Goal: Task Accomplishment & Management: Manage account settings

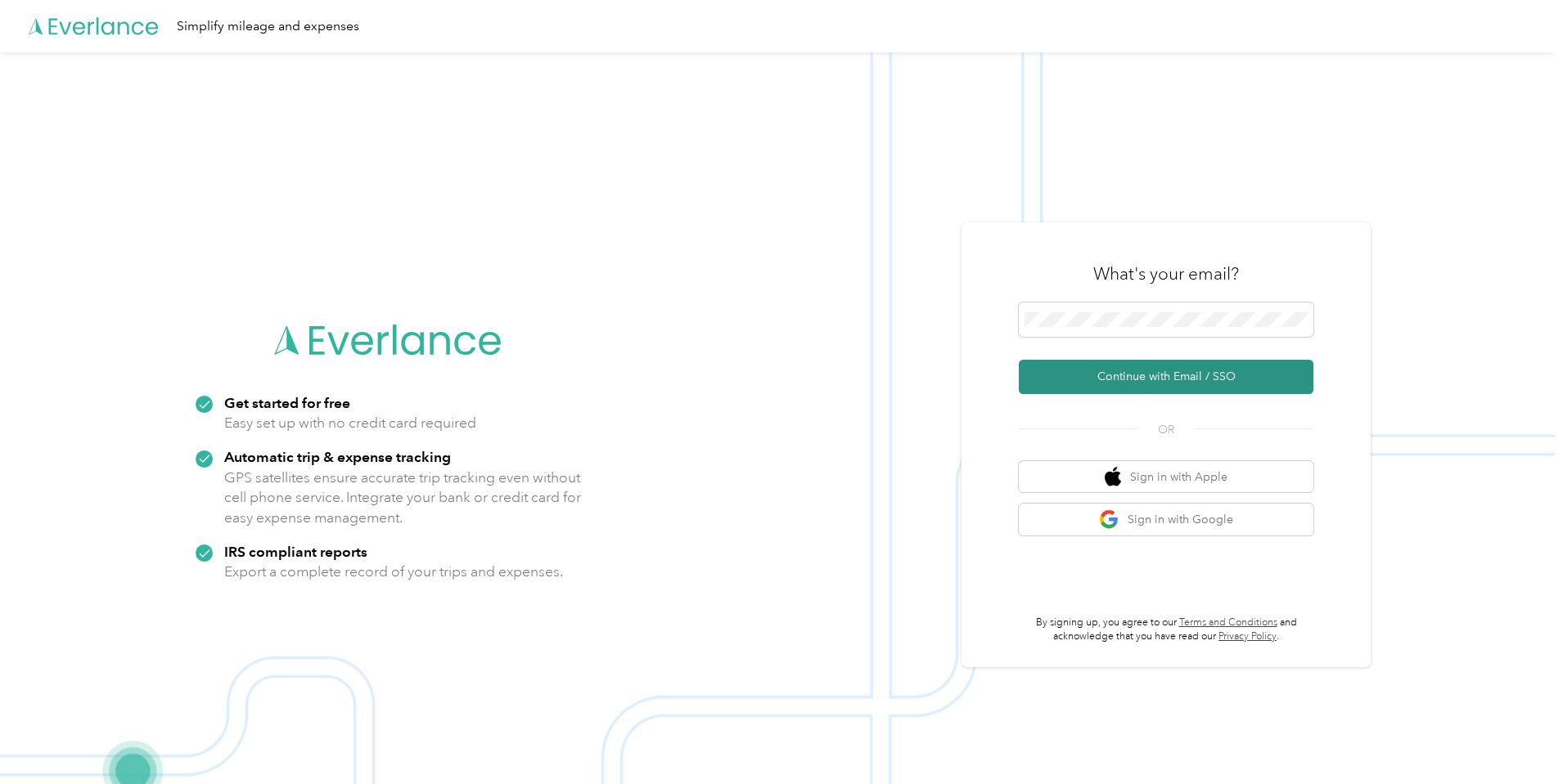
click at [1185, 387] on button "Continue with Email / SSO" at bounding box center [1165, 377] width 295 height 34
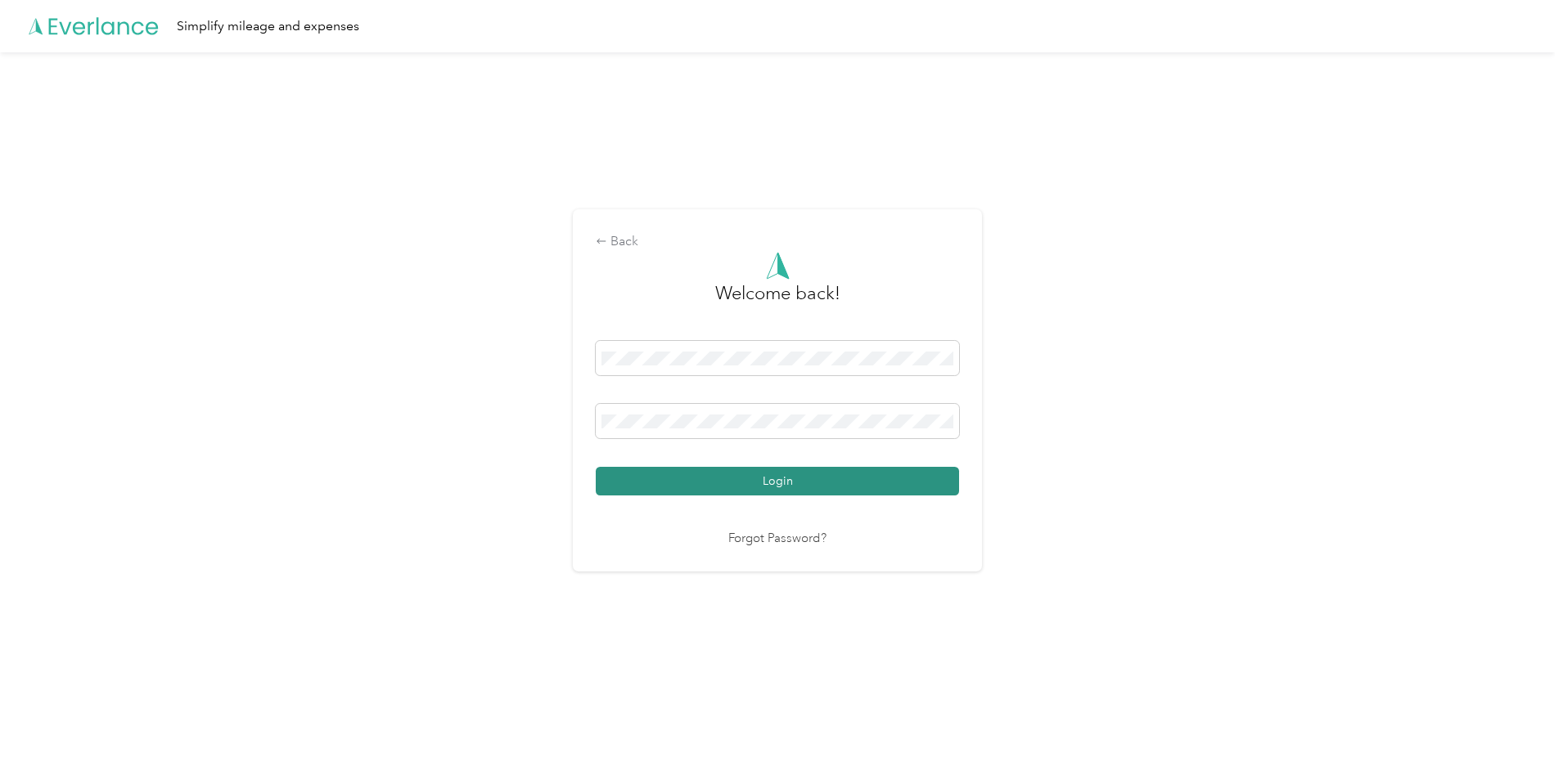
click at [854, 494] on button "Login" at bounding box center [777, 482] width 363 height 29
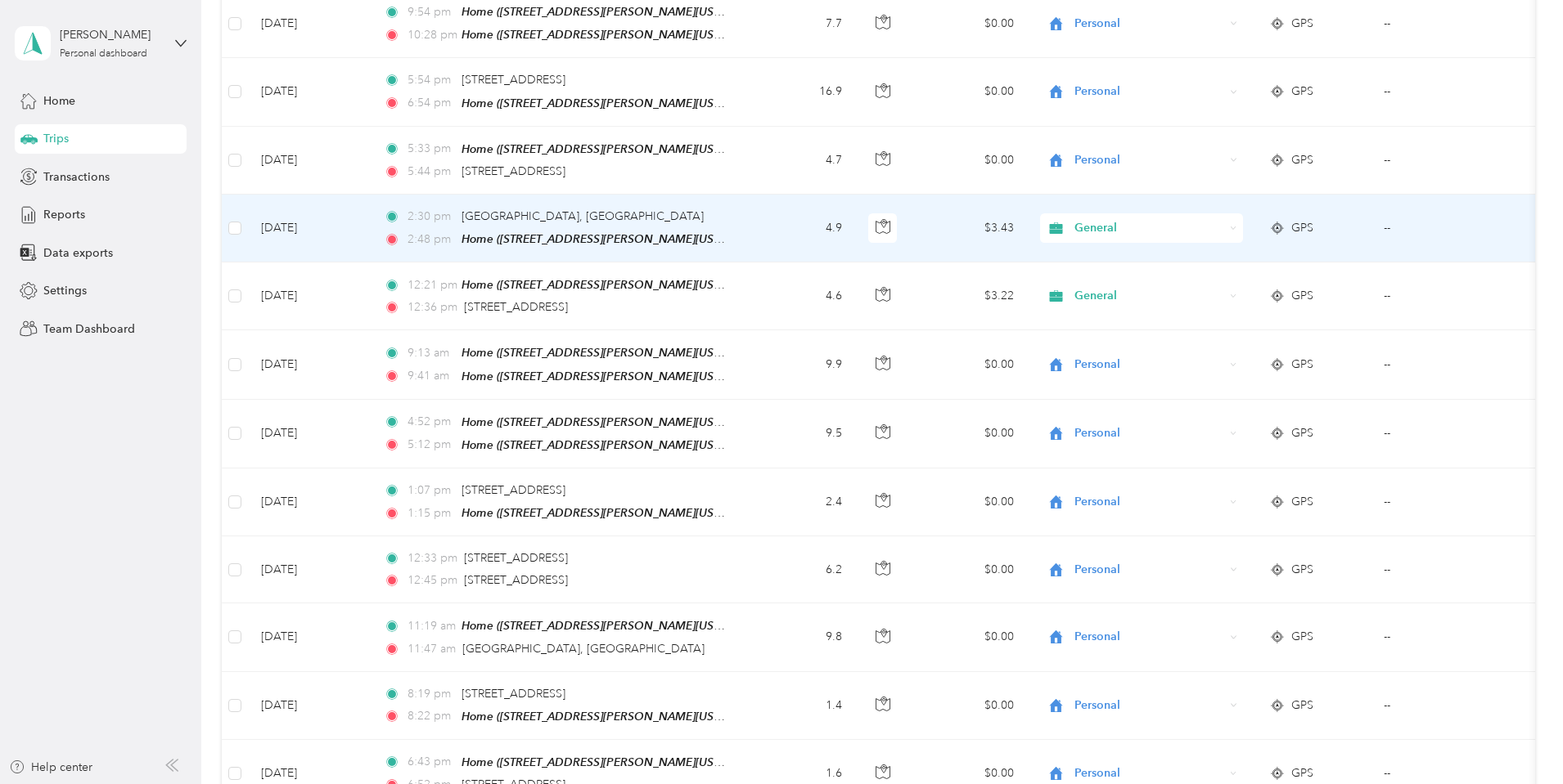
scroll to position [654, 0]
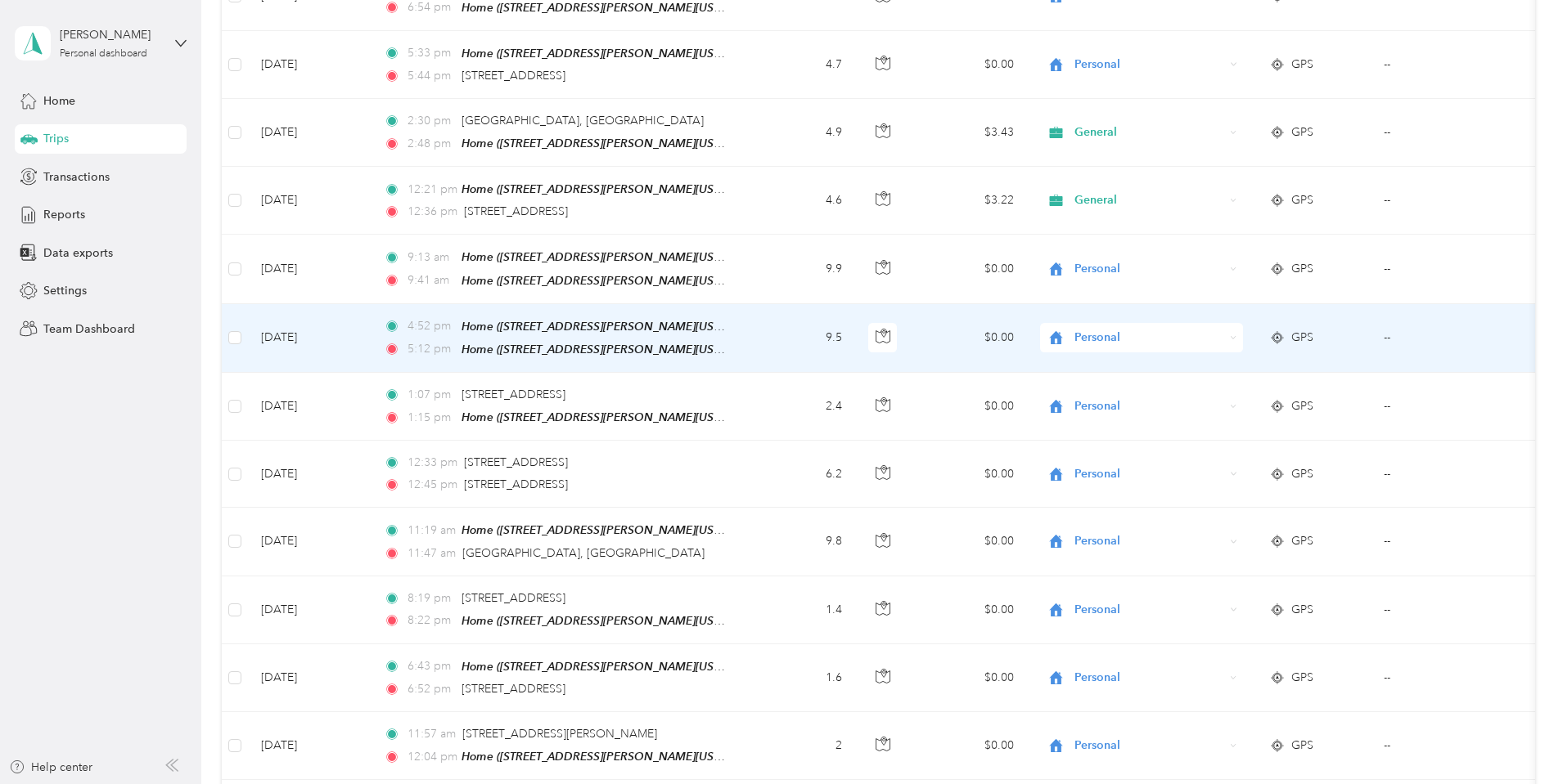
click at [855, 348] on td "9.5" at bounding box center [801, 338] width 108 height 69
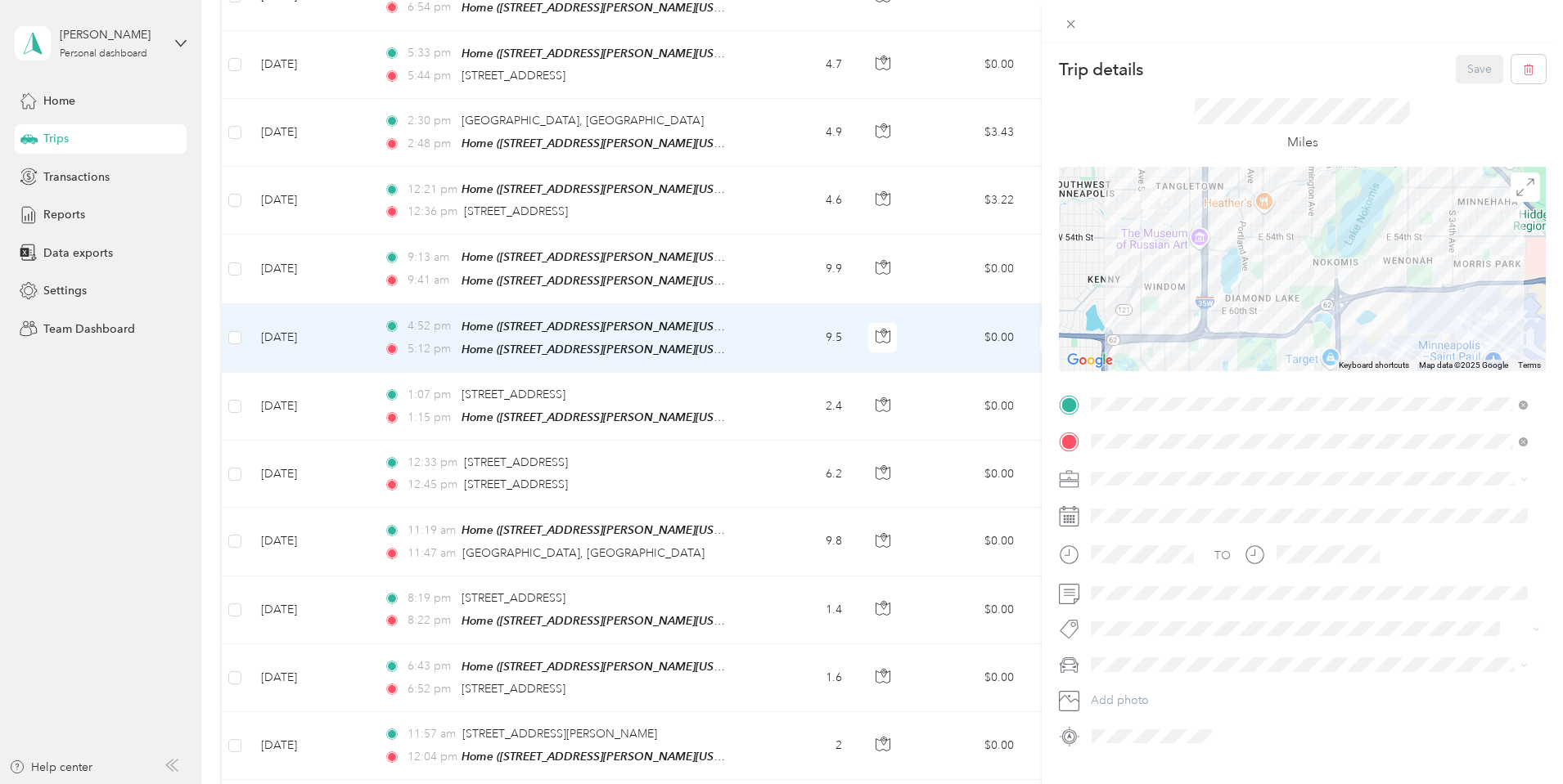
click at [811, 548] on div "Trip details Save This trip cannot be edited because it is either under review,…" at bounding box center [782, 392] width 1563 height 784
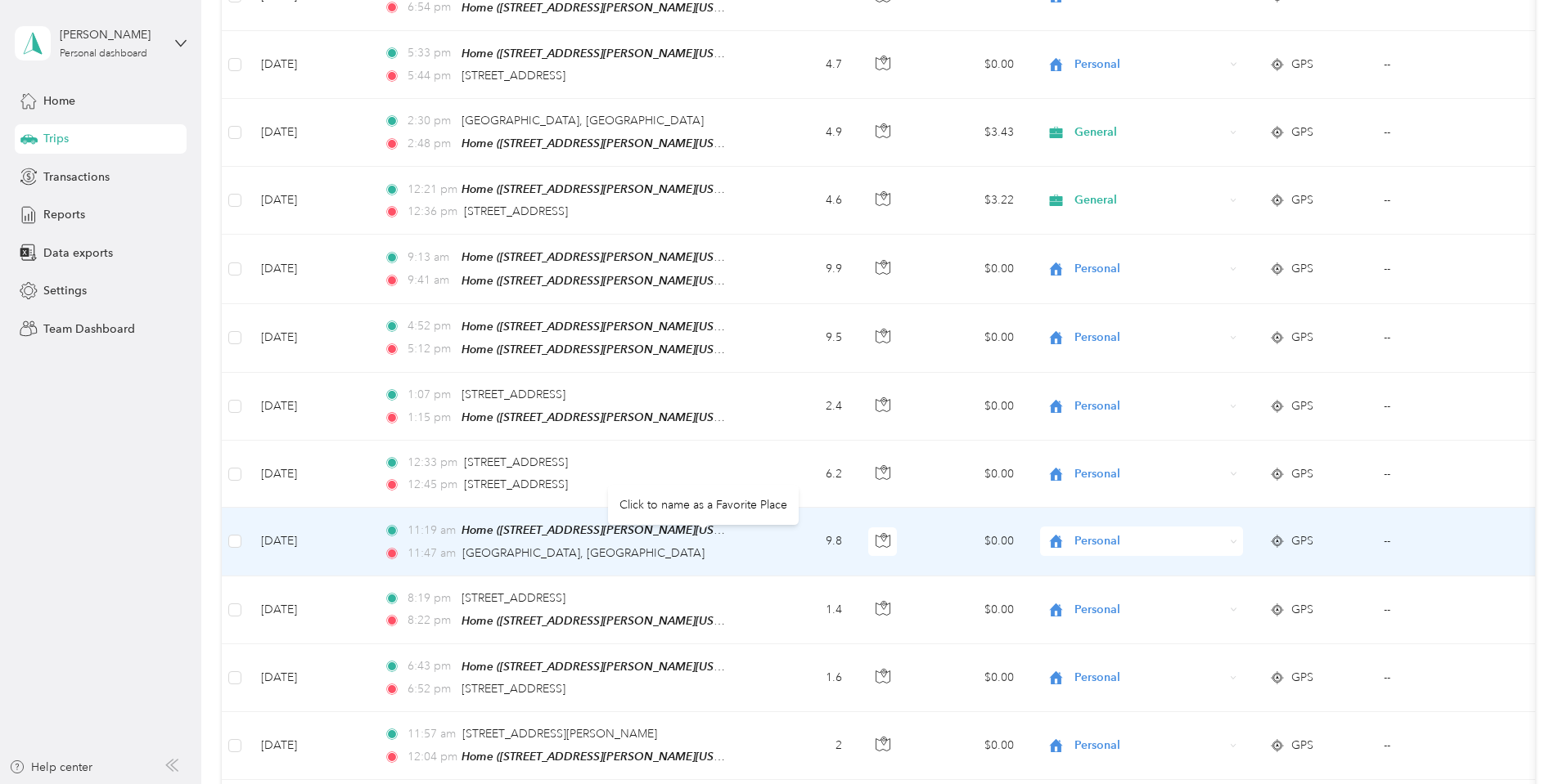
click at [704, 548] on div "[GEOGRAPHIC_DATA], [GEOGRAPHIC_DATA]" at bounding box center [583, 554] width 242 height 18
click at [855, 524] on td "9.8" at bounding box center [801, 542] width 108 height 68
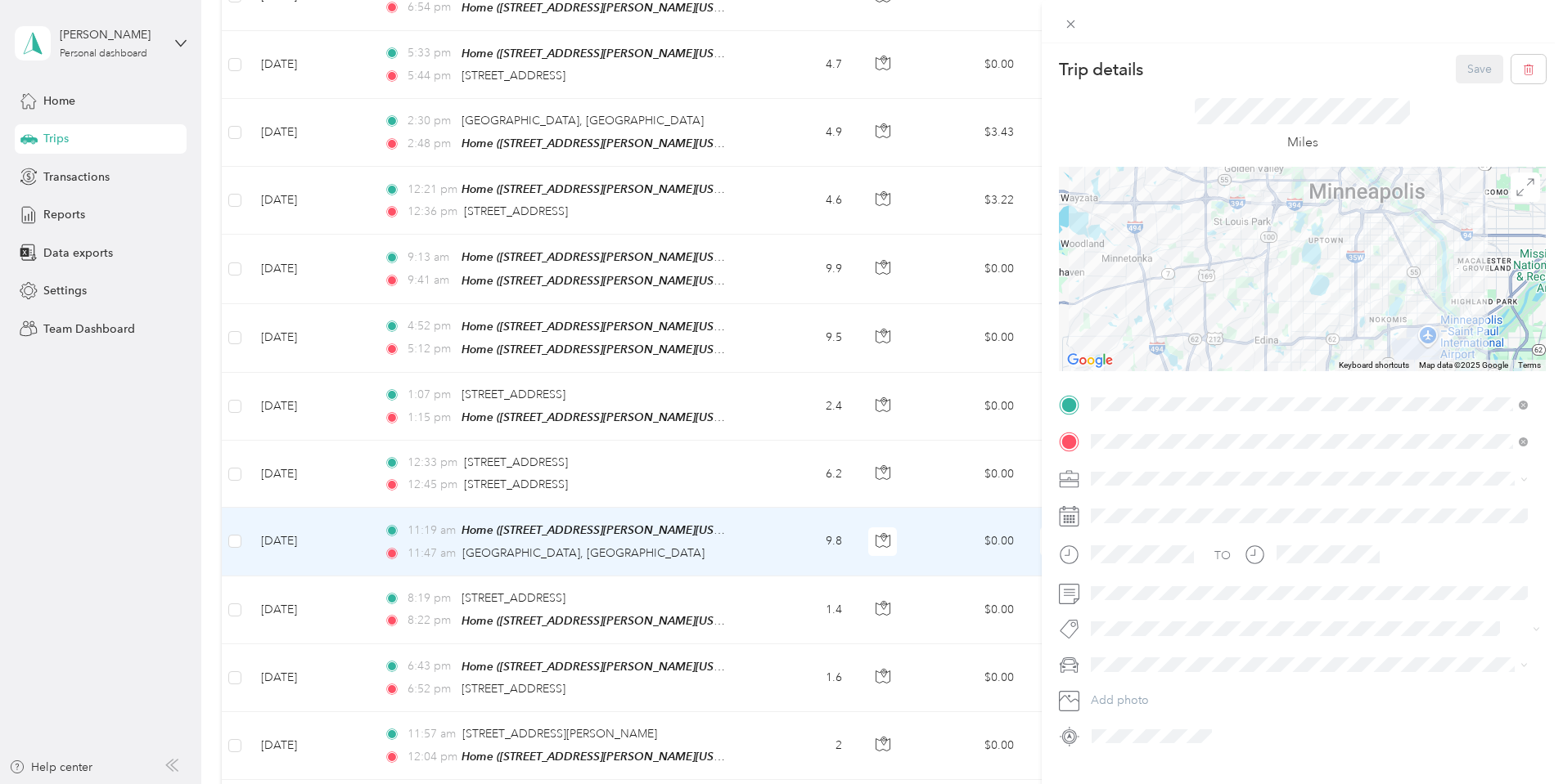
click at [822, 384] on div "Trip details Save This trip cannot be edited because it is either under review,…" at bounding box center [782, 392] width 1563 height 784
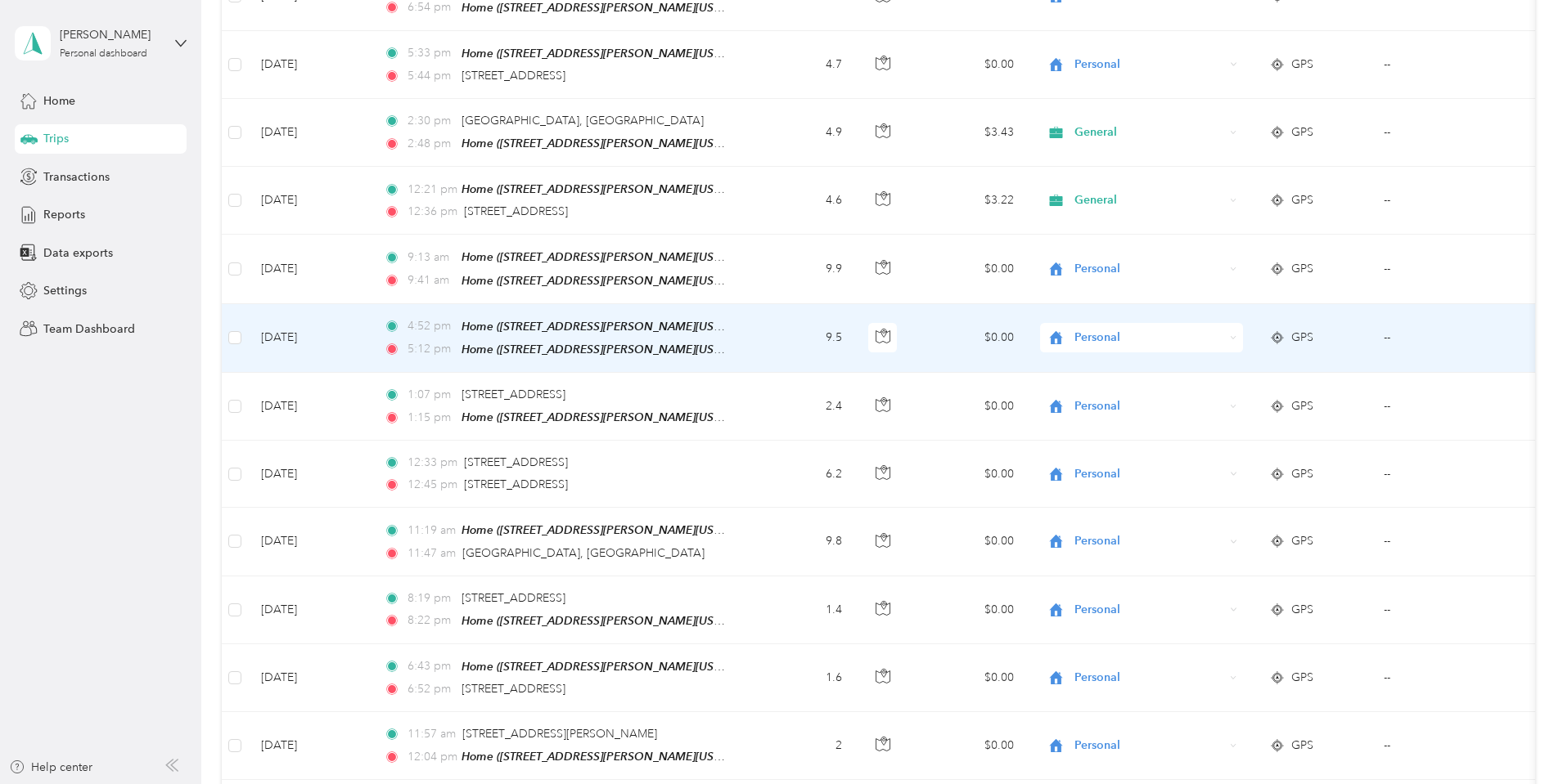
click at [747, 321] on td "4:52 pm Home ([STREET_ADDRESS][PERSON_NAME][US_STATE]) 5:12 pm Home ([STREET_AD…" at bounding box center [558, 338] width 377 height 69
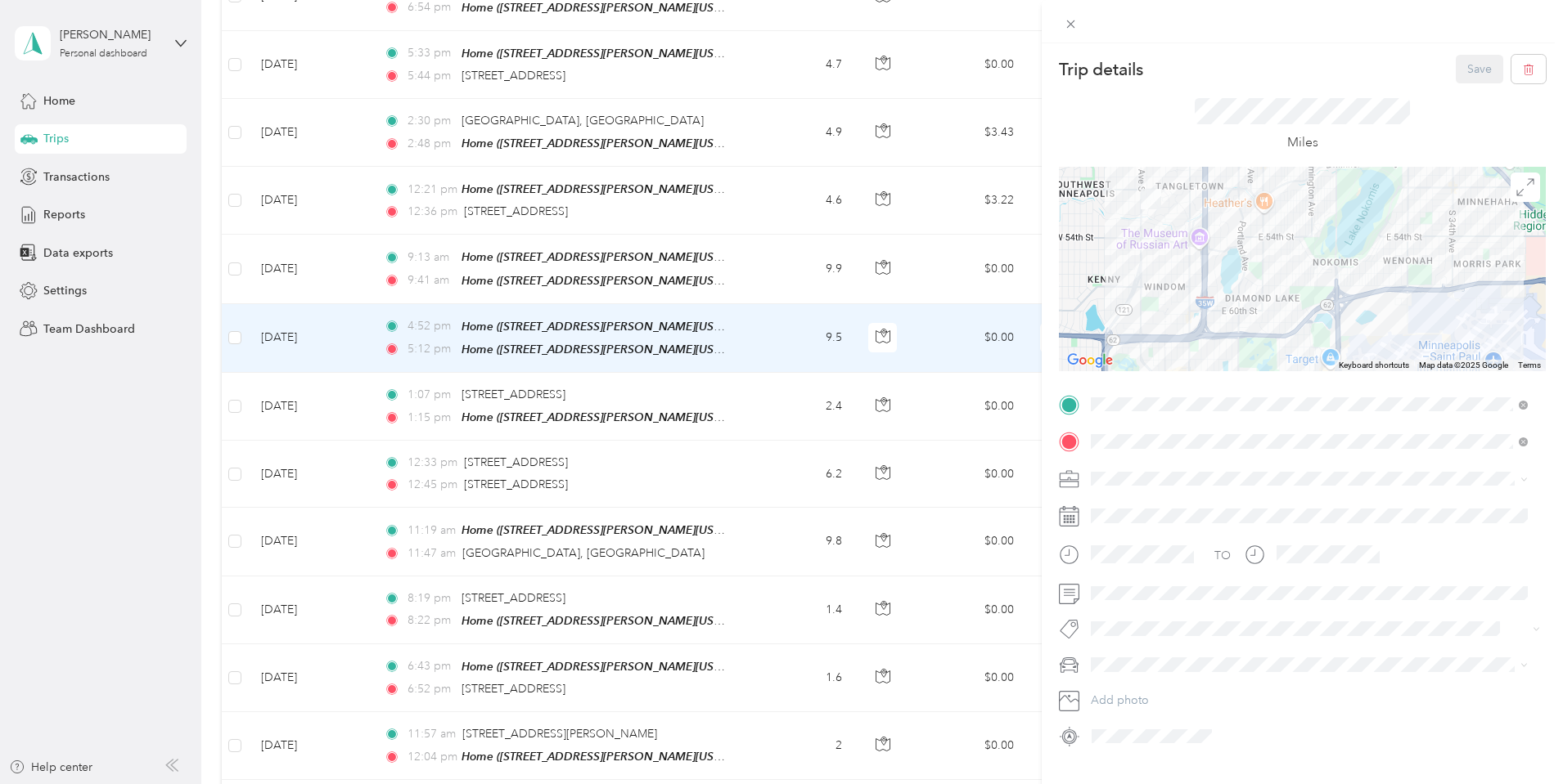
click at [850, 268] on div "Trip details Save This trip cannot be edited because it is either under review,…" at bounding box center [782, 392] width 1563 height 784
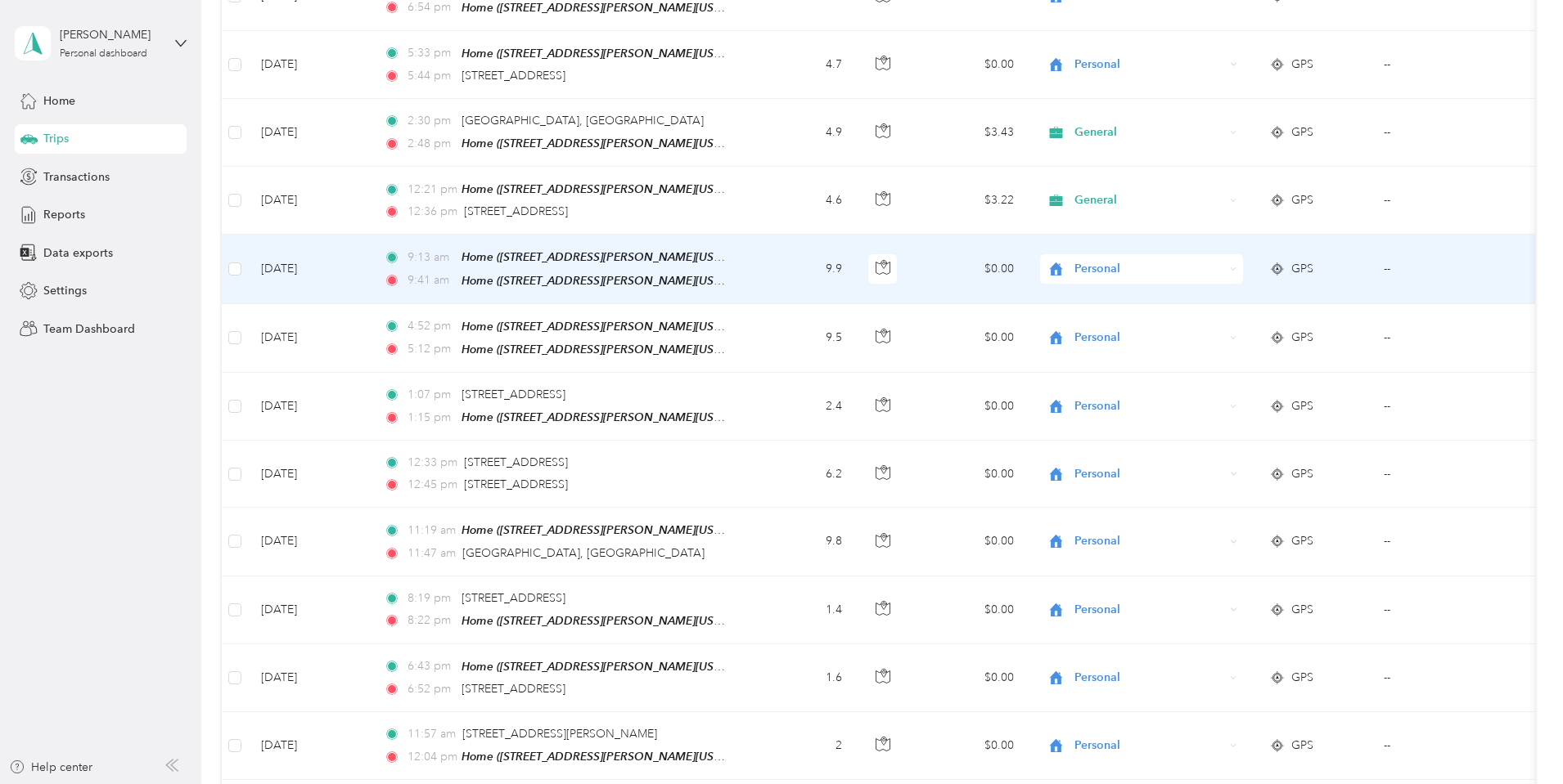
click at [855, 261] on td "9.9" at bounding box center [801, 270] width 108 height 69
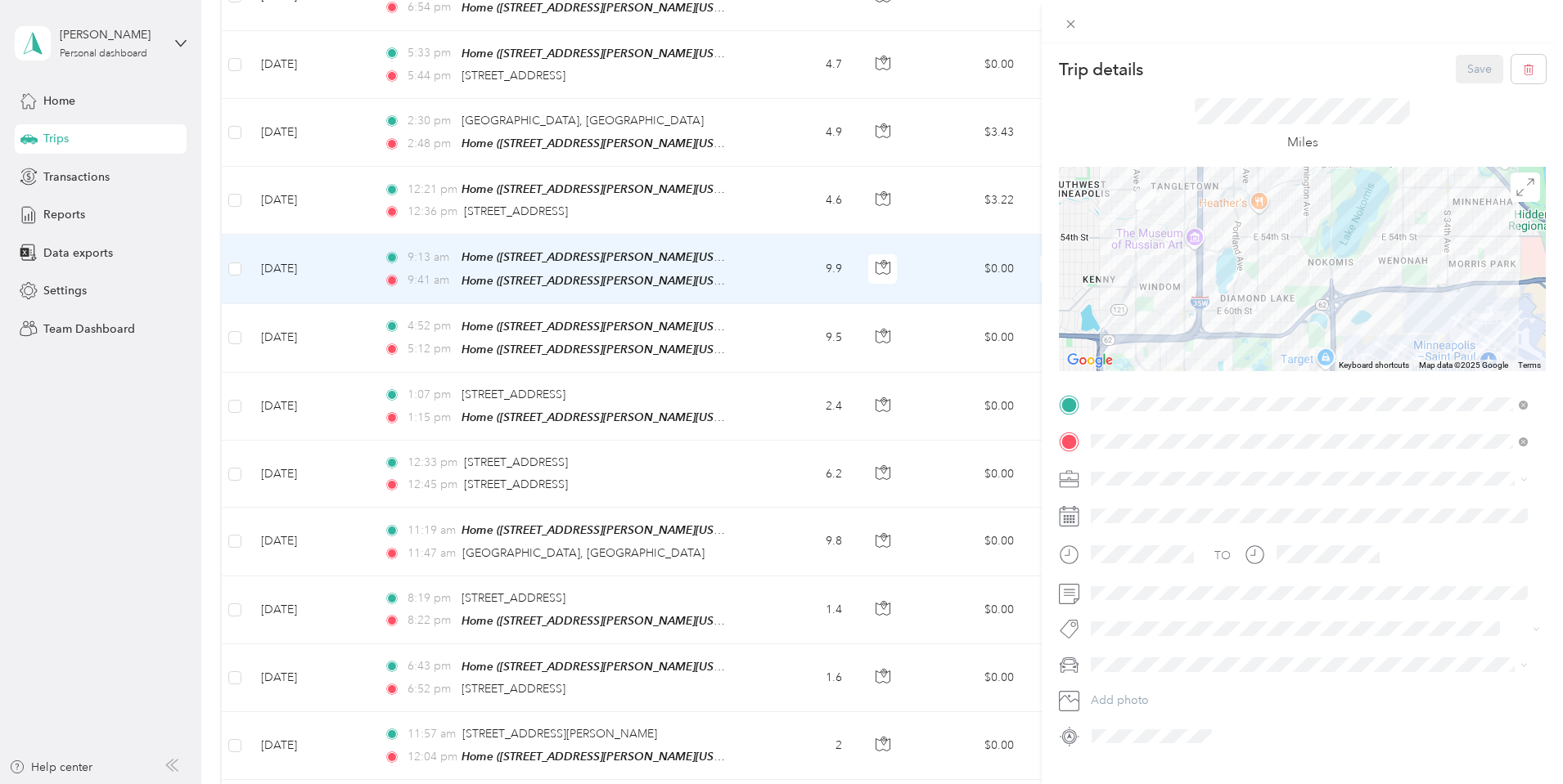
click at [868, 195] on div "Trip details Save This trip cannot be edited because it is either under review,…" at bounding box center [782, 392] width 1563 height 784
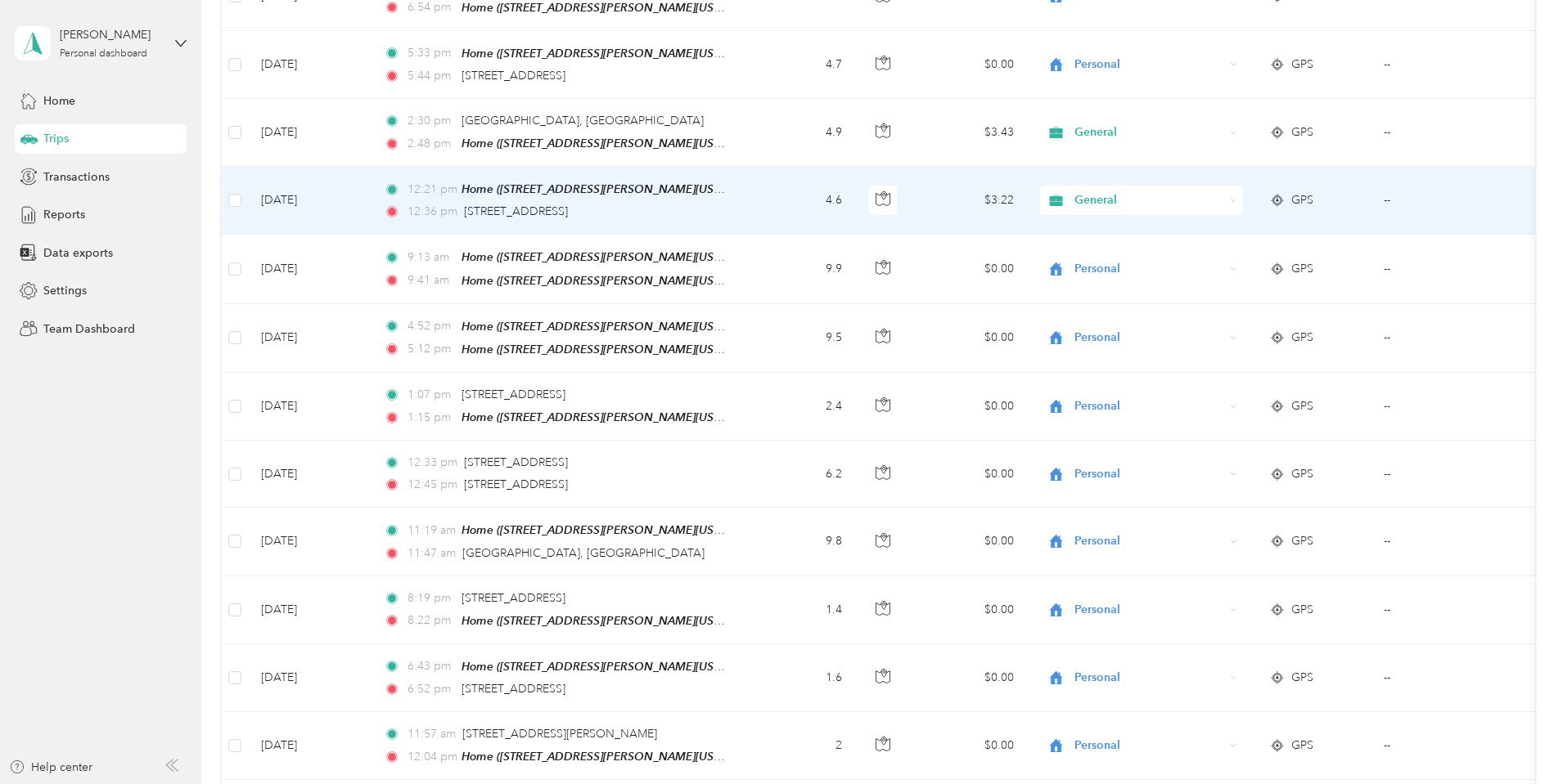
click at [855, 195] on td "4.6" at bounding box center [801, 201] width 108 height 68
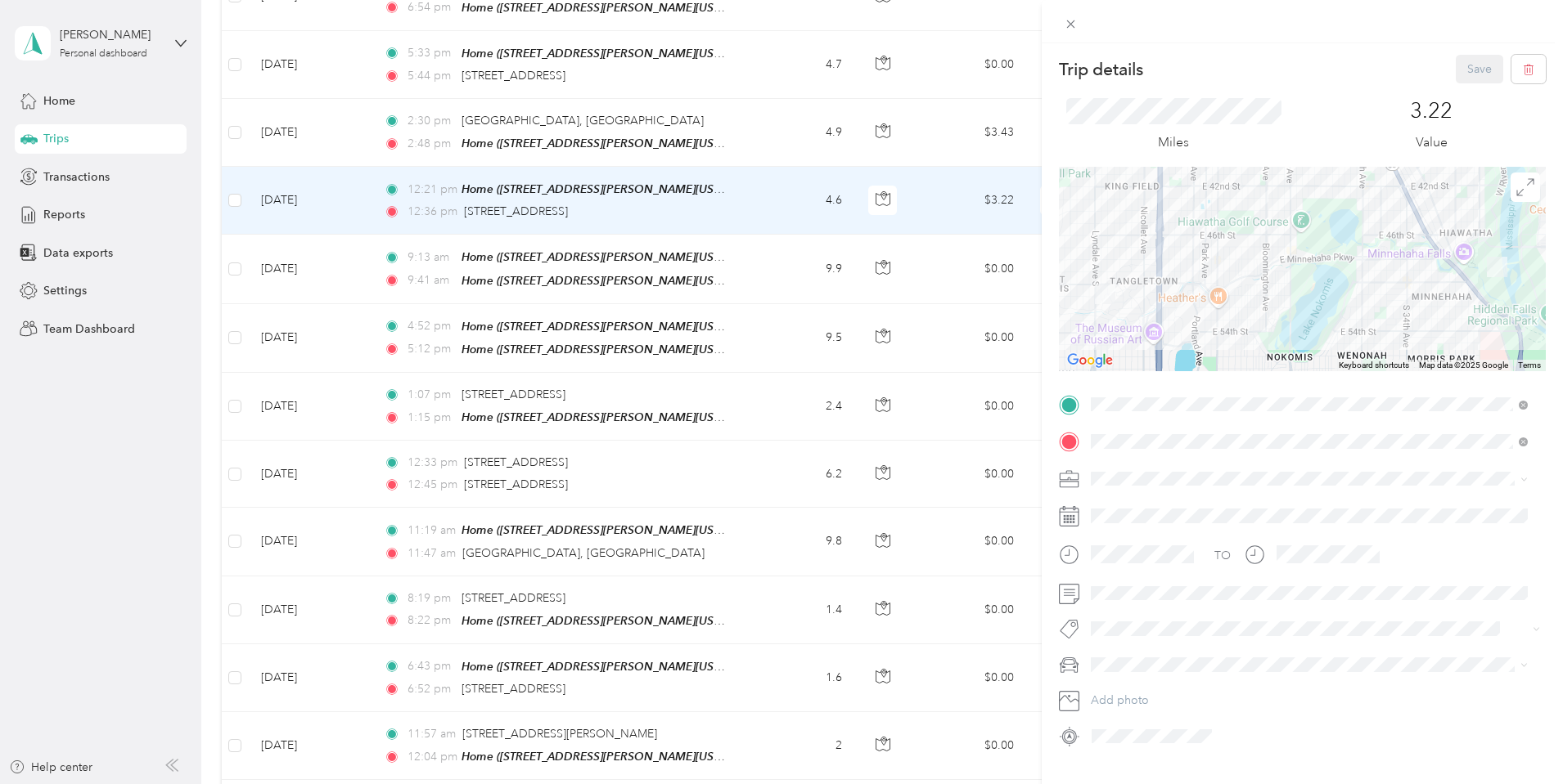
click at [852, 478] on div "Trip details Save This trip cannot be edited because it is either under review,…" at bounding box center [782, 392] width 1563 height 784
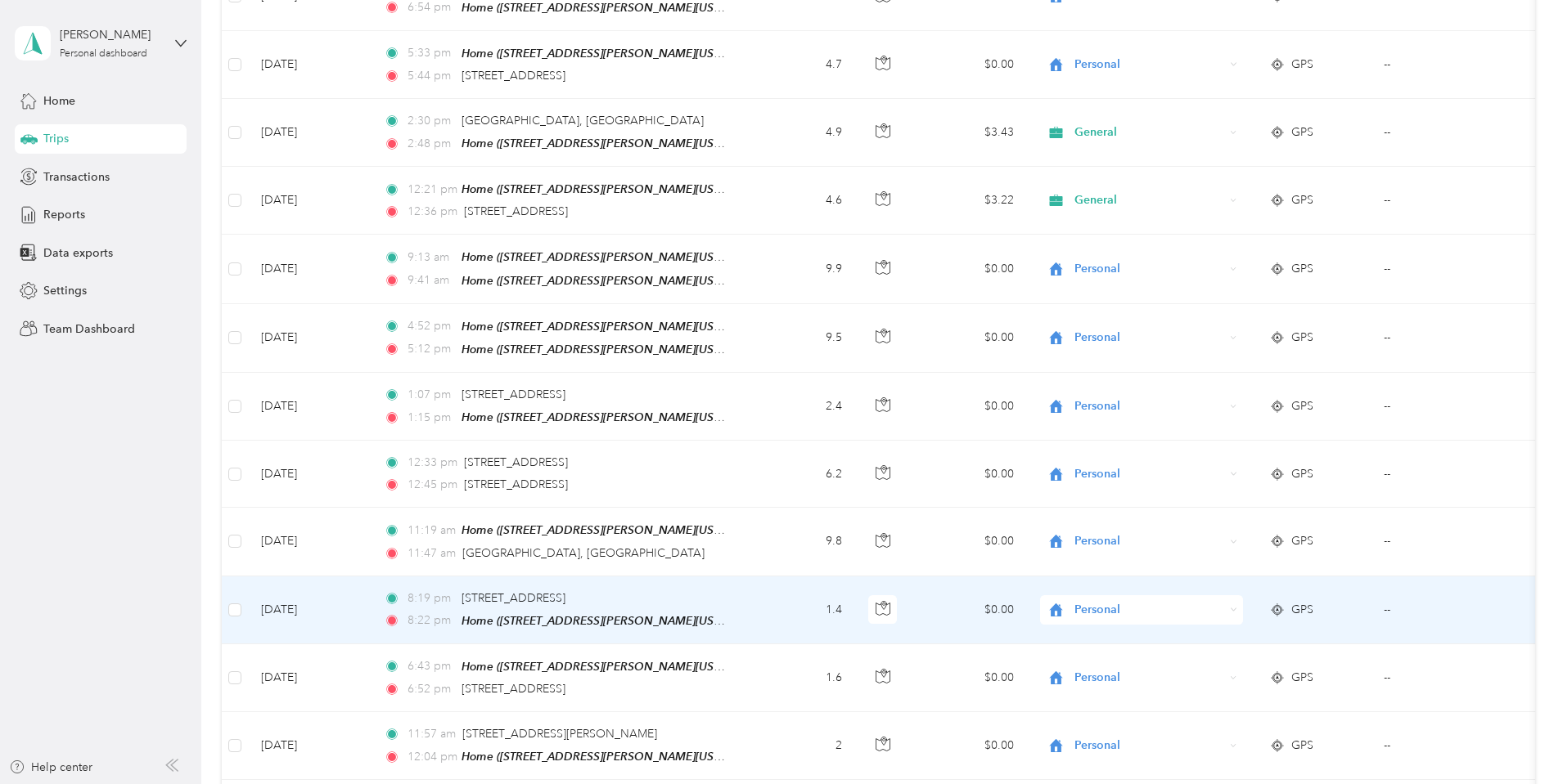
click at [855, 602] on td "1.4" at bounding box center [801, 611] width 108 height 68
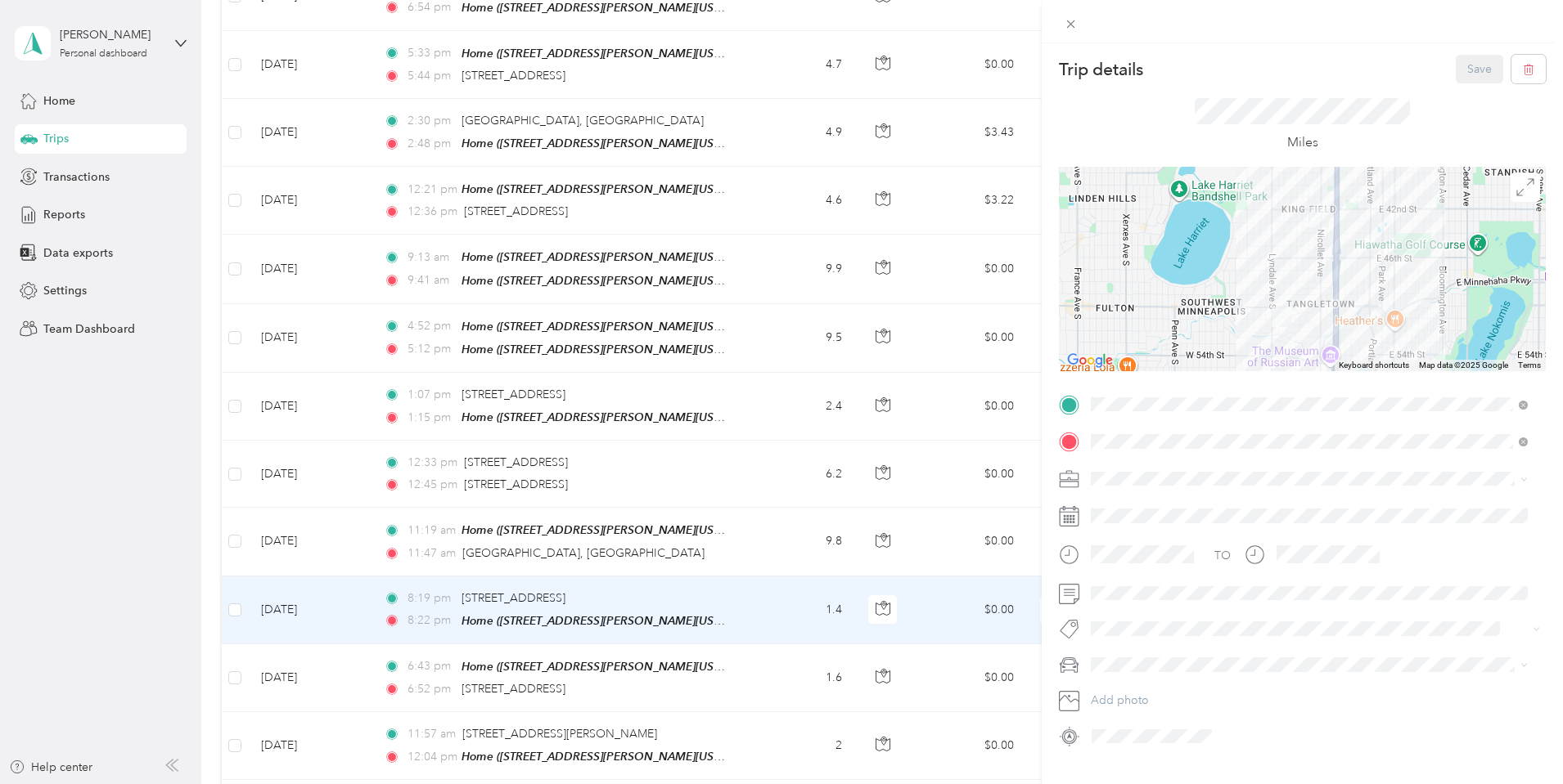
click at [870, 667] on div "Trip details Save This trip cannot be edited because it is either under review,…" at bounding box center [782, 392] width 1563 height 784
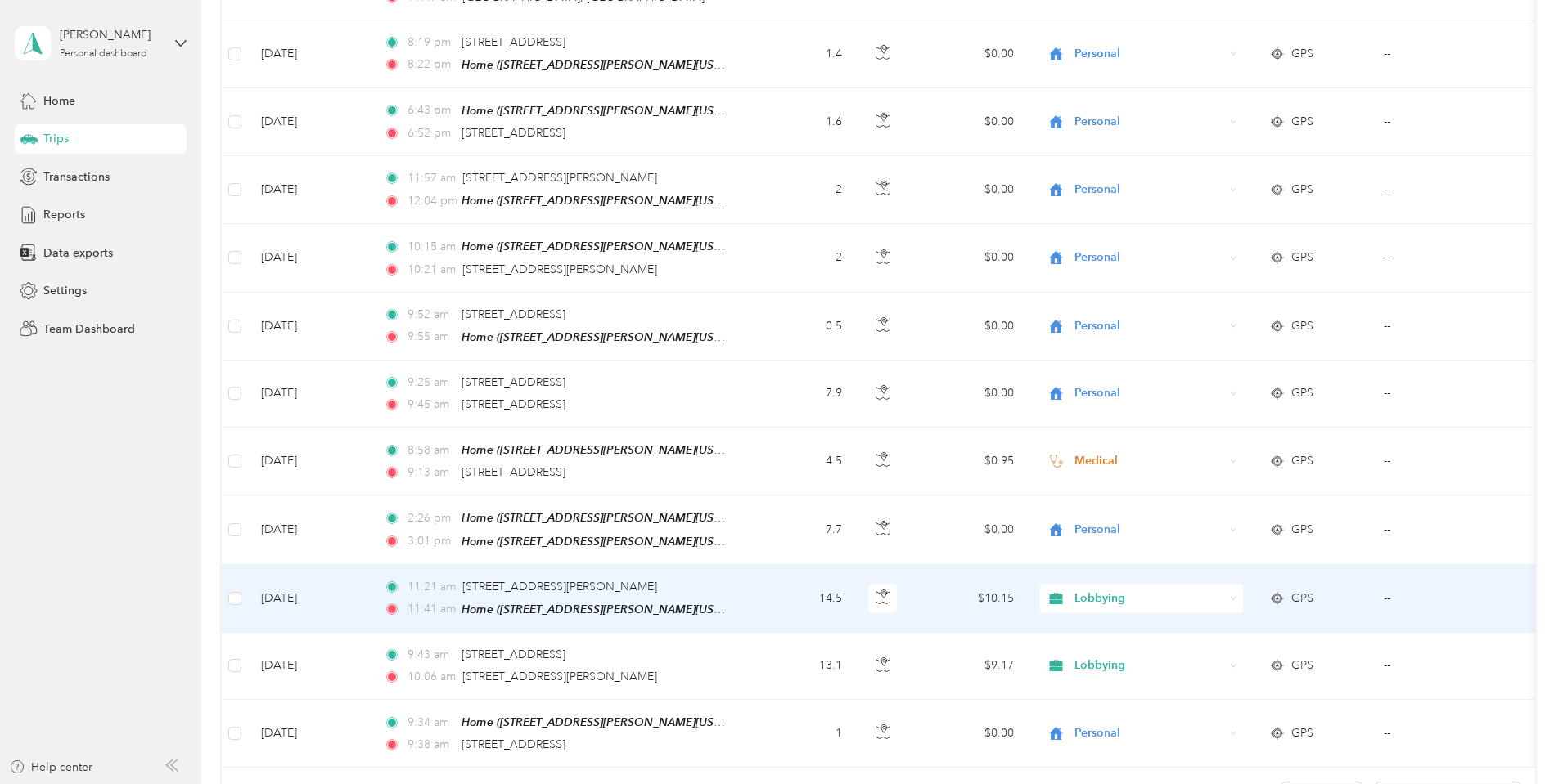
scroll to position [1227, 0]
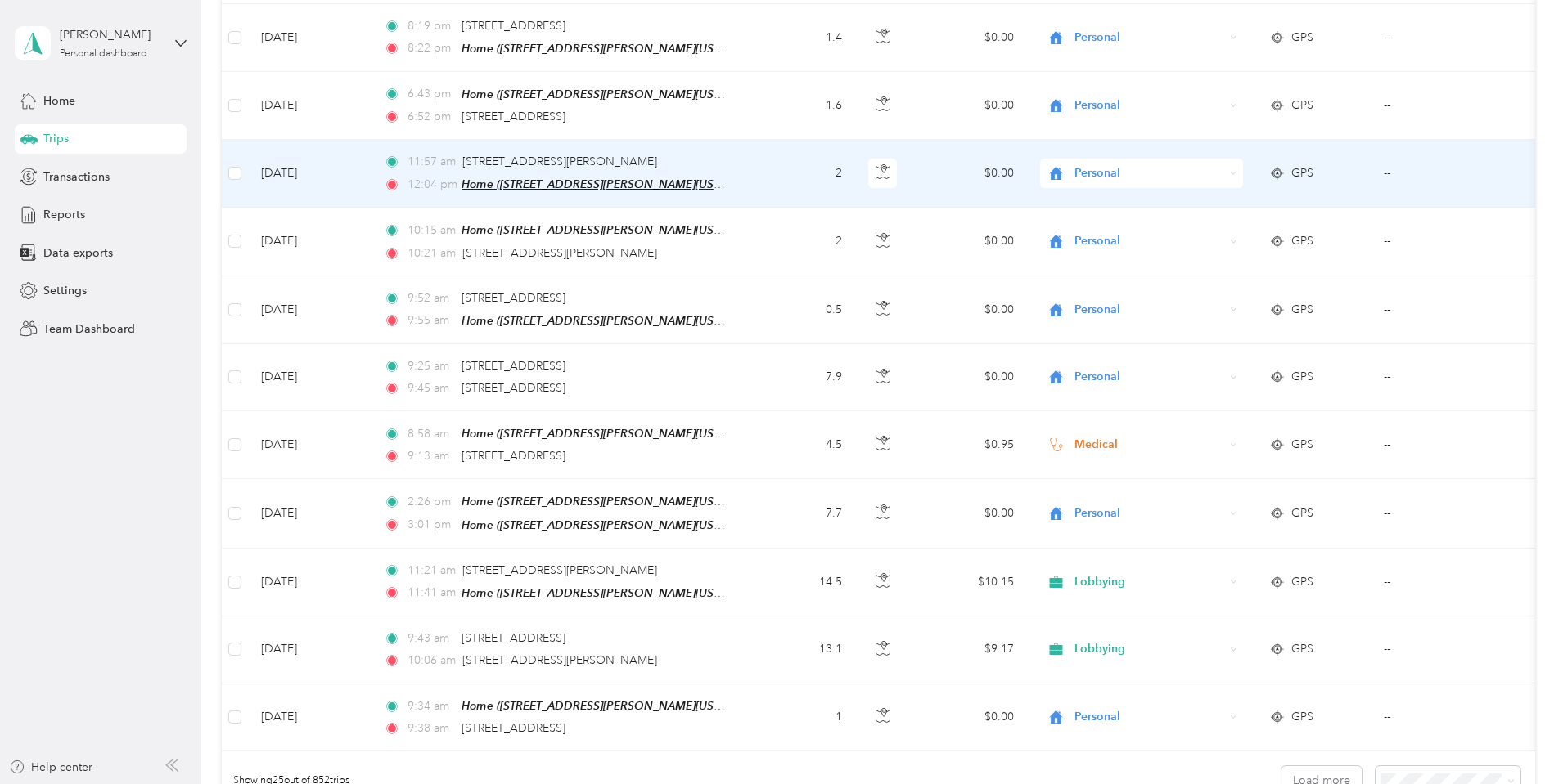
click at [756, 178] on span "Home ([STREET_ADDRESS][PERSON_NAME][US_STATE])" at bounding box center [608, 184] width 295 height 14
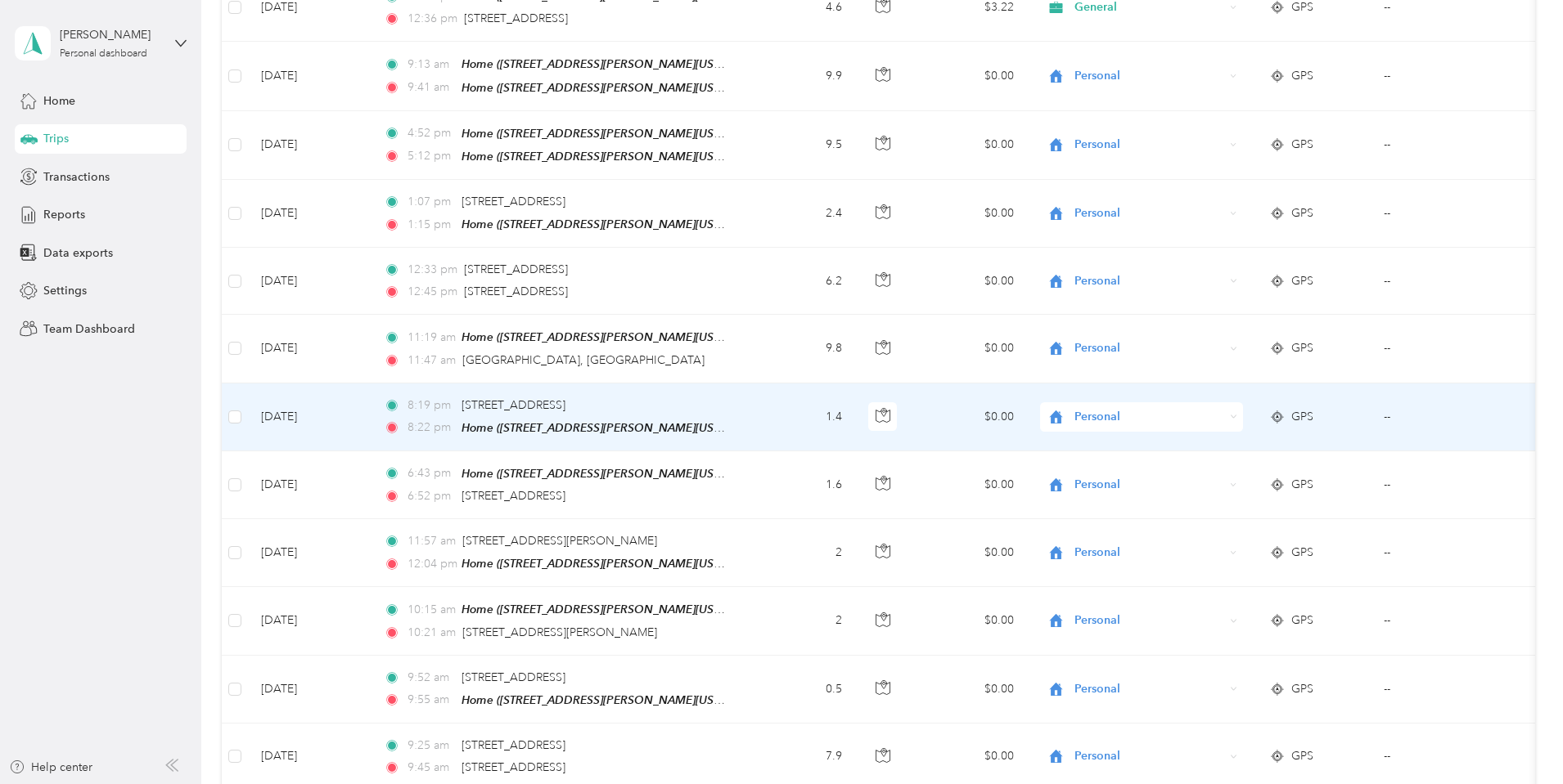
scroll to position [654, 0]
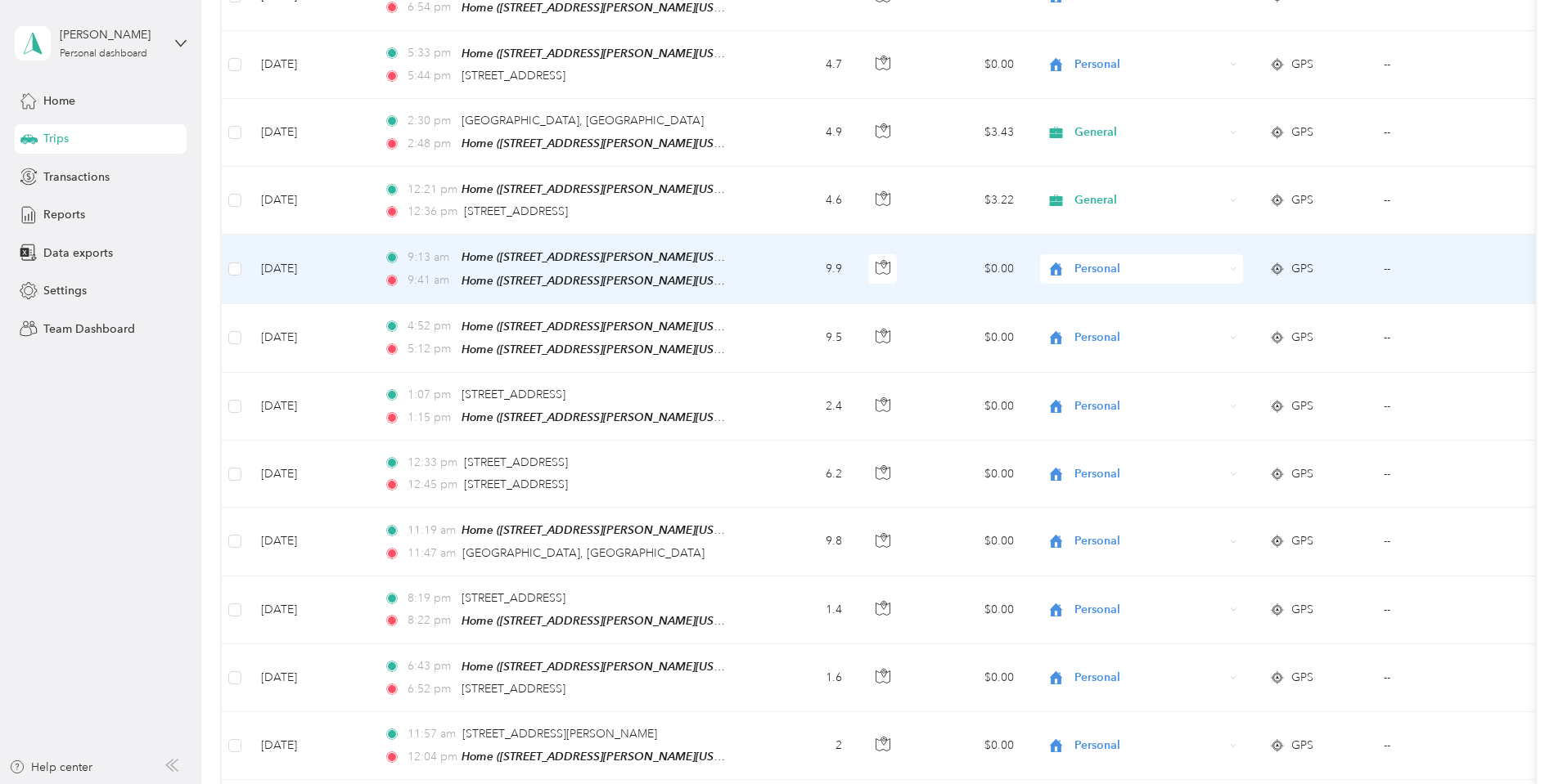
click at [855, 256] on td "9.9" at bounding box center [801, 270] width 108 height 69
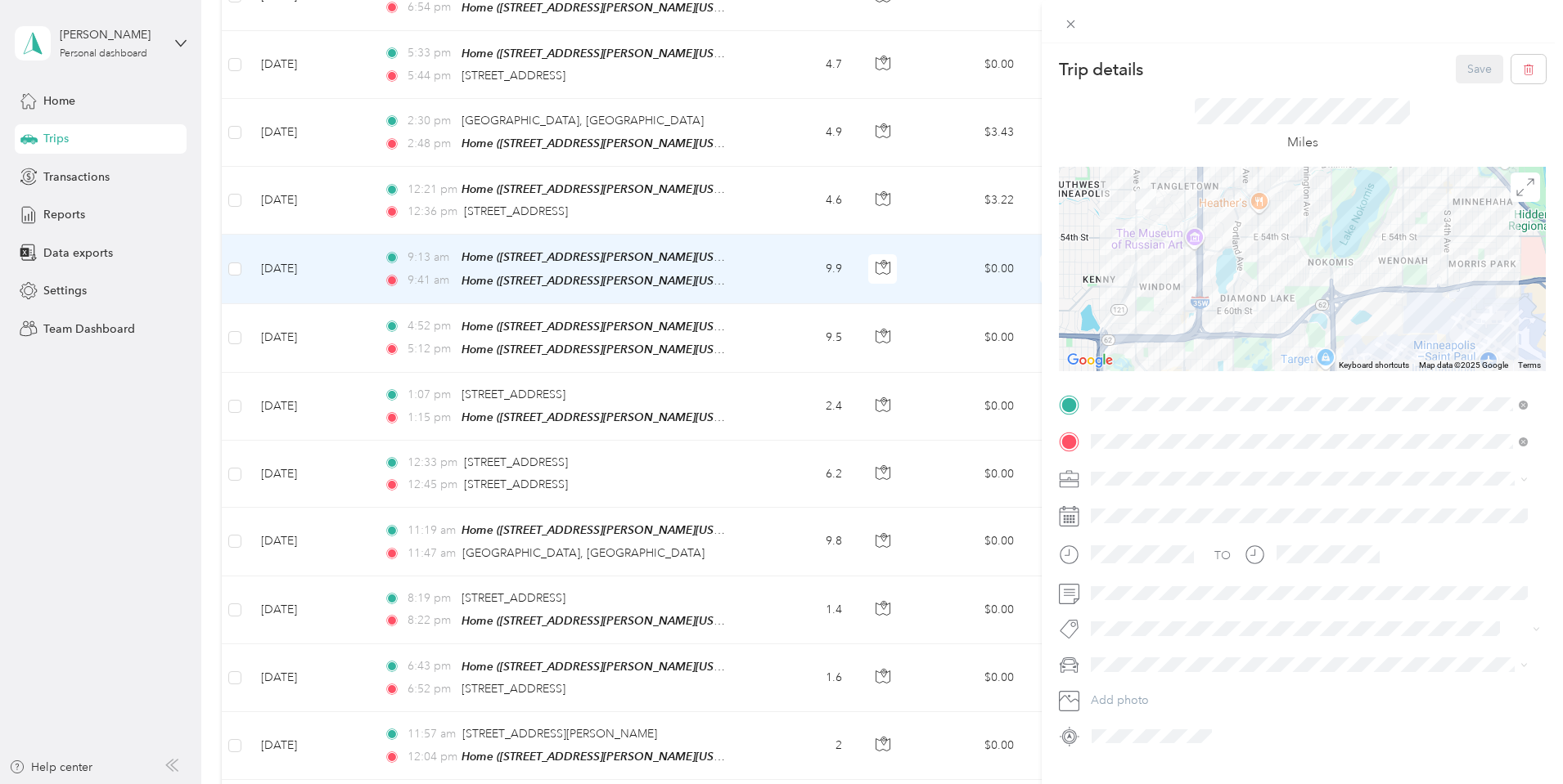
click at [854, 543] on div "Trip details Save This trip cannot be edited because it is either under review,…" at bounding box center [782, 392] width 1563 height 784
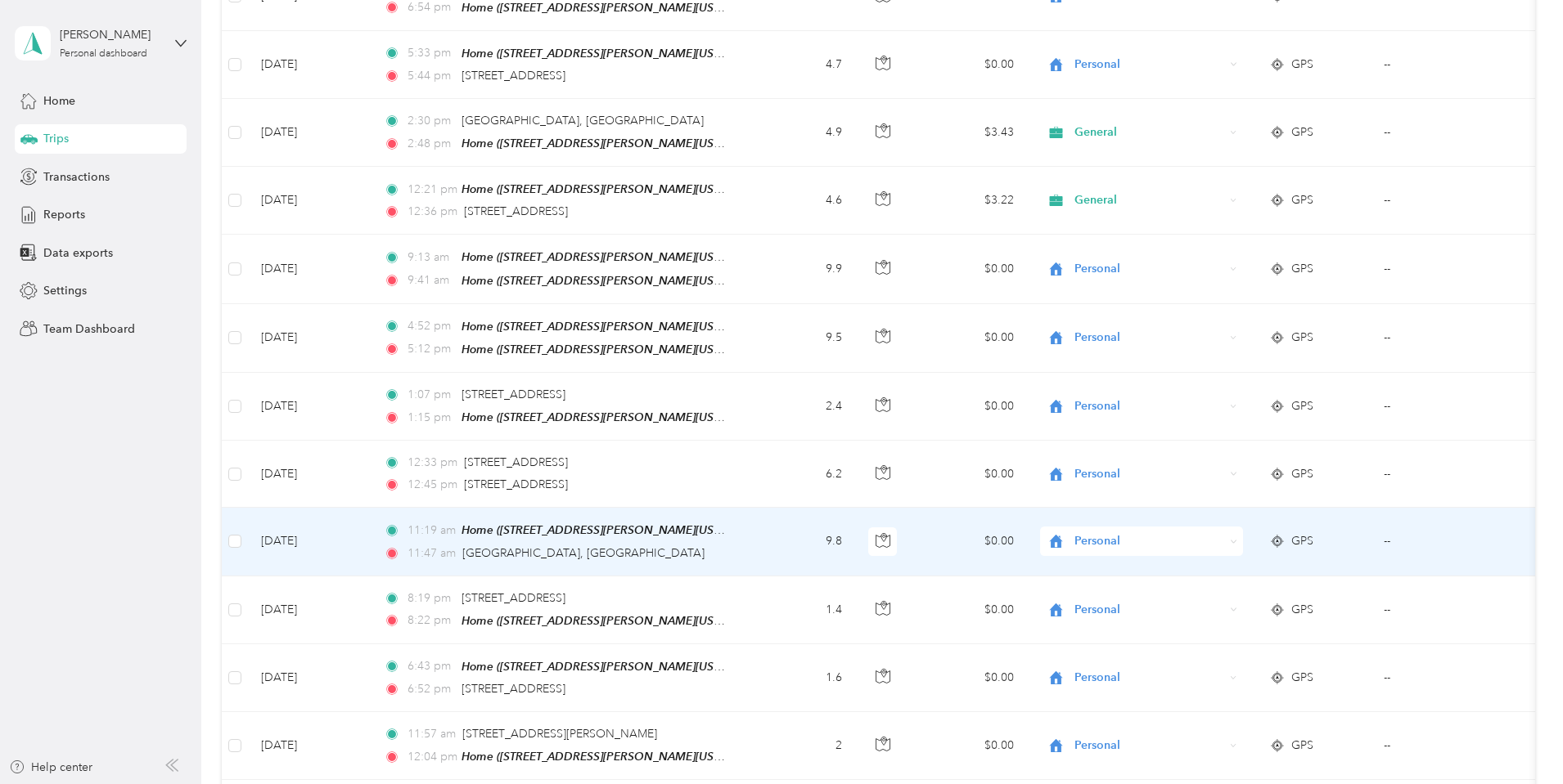
click at [747, 543] on td "11:19 am Home ([STREET_ADDRESS][PERSON_NAME][US_STATE]) 11:[GEOGRAPHIC_DATA], […" at bounding box center [558, 542] width 377 height 68
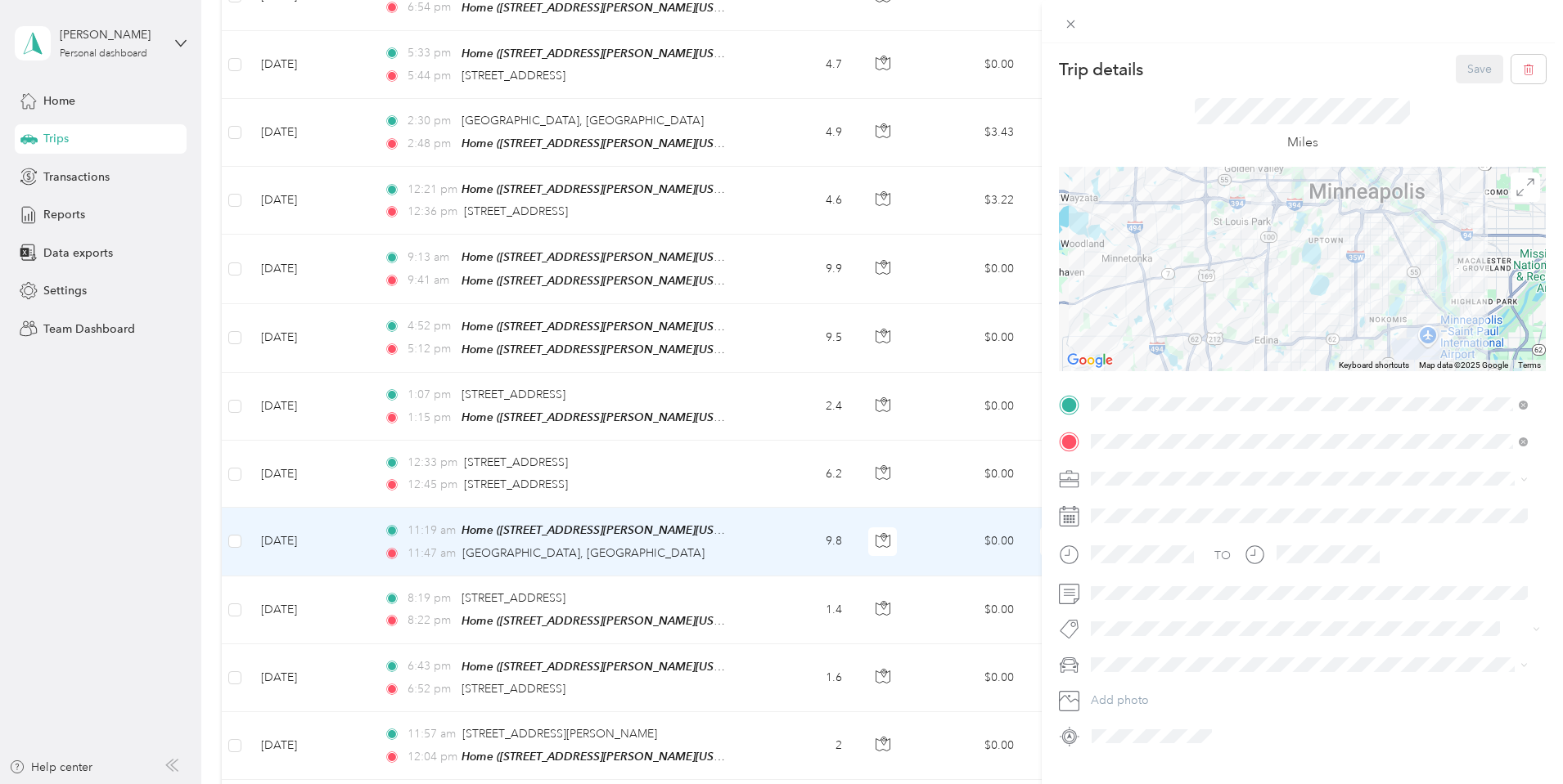
click at [850, 467] on div "Trip details Save This trip cannot be edited because it is either under review,…" at bounding box center [782, 392] width 1563 height 784
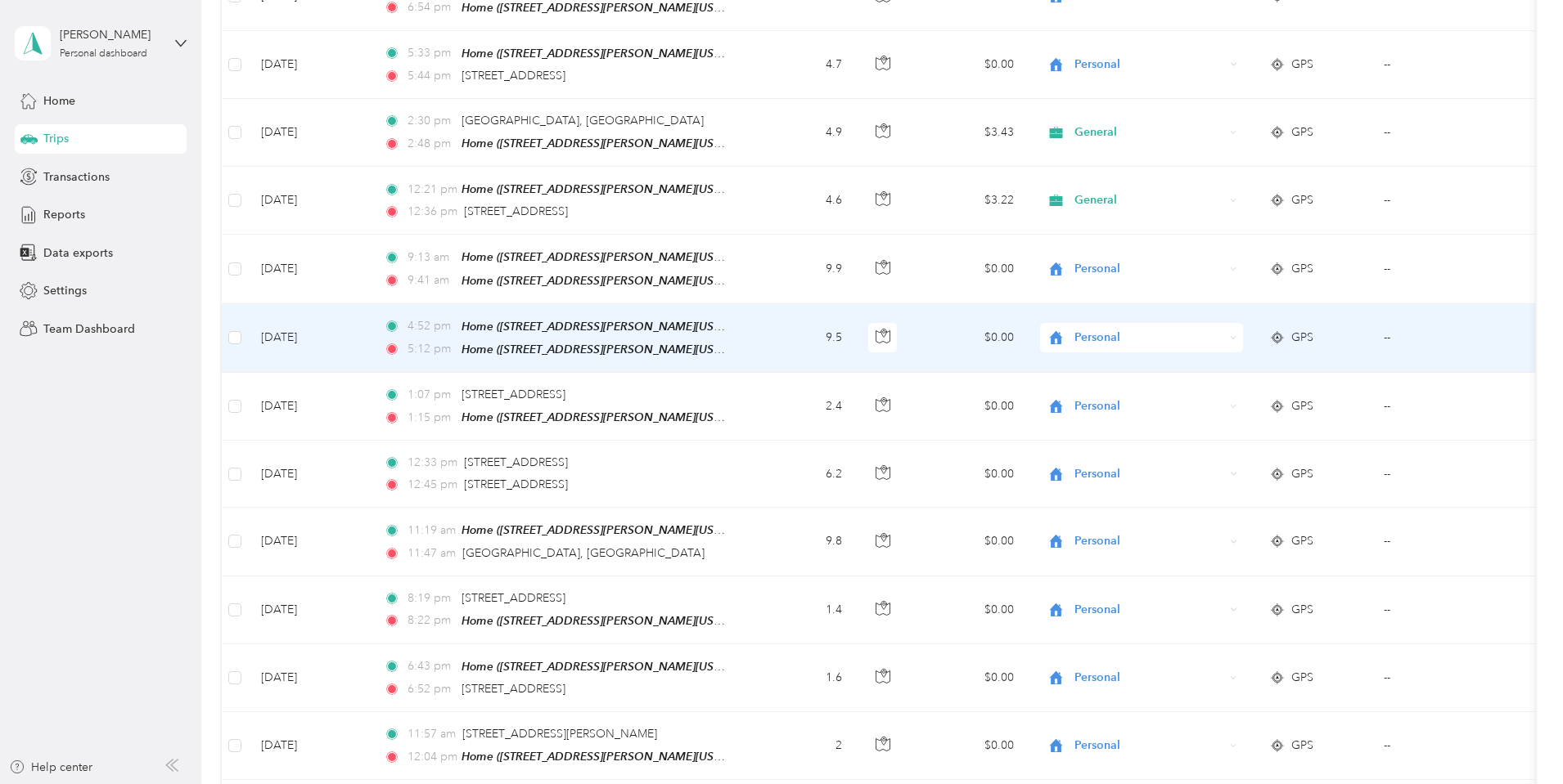
click at [855, 331] on td "9.5" at bounding box center [801, 338] width 108 height 69
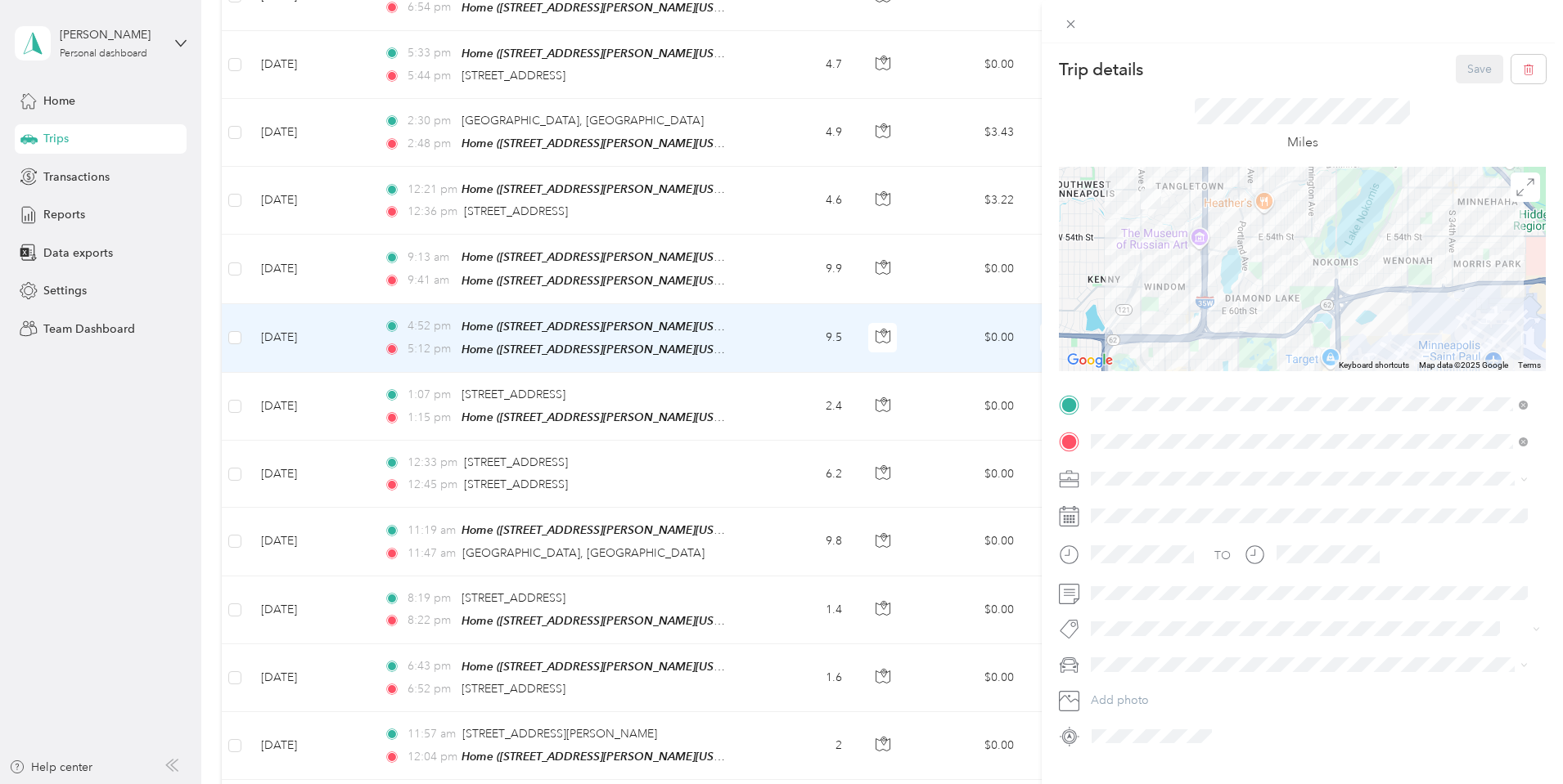
click at [847, 64] on div "Trip details Save This trip cannot be edited because it is either under review,…" at bounding box center [782, 392] width 1563 height 784
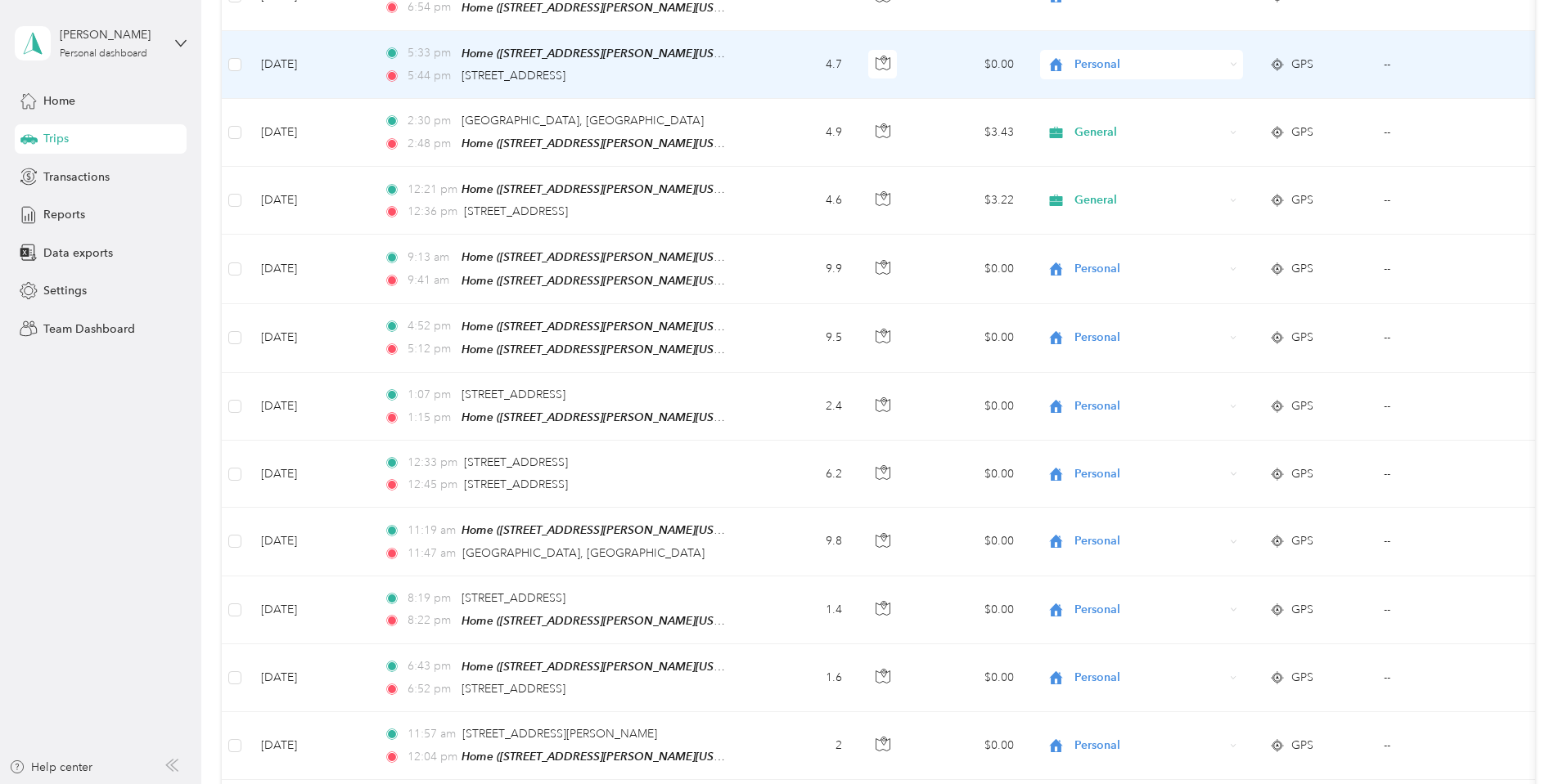
click at [747, 64] on td "5:33 pm Home ([STREET_ADDRESS][PERSON_NAME][US_STATE]) 5:44 pm [STREET_ADDRESS]" at bounding box center [558, 64] width 377 height 68
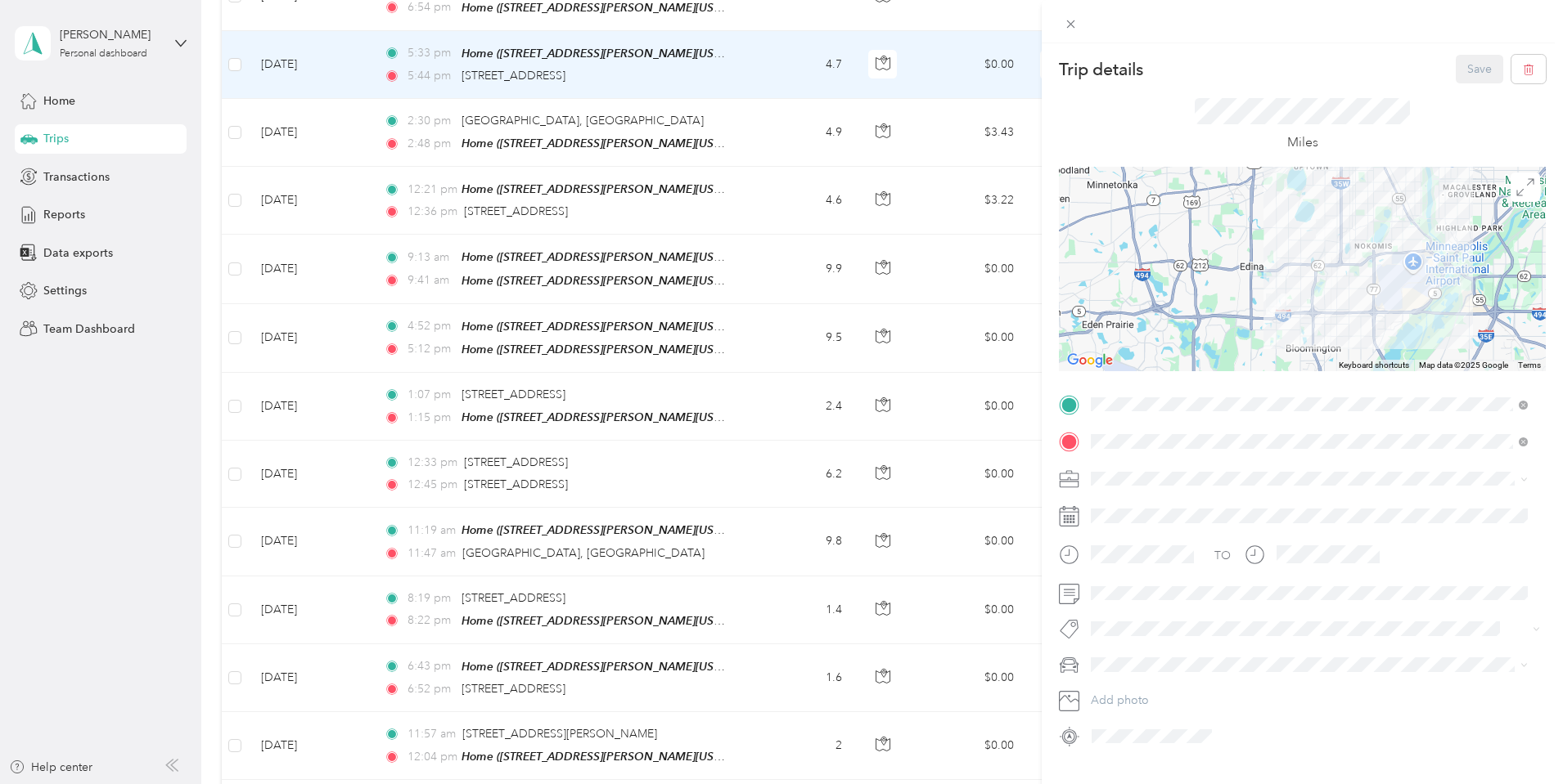
click at [1182, 87] on div "Miles" at bounding box center [1302, 125] width 487 height 83
click at [1069, 22] on icon at bounding box center [1070, 24] width 14 height 14
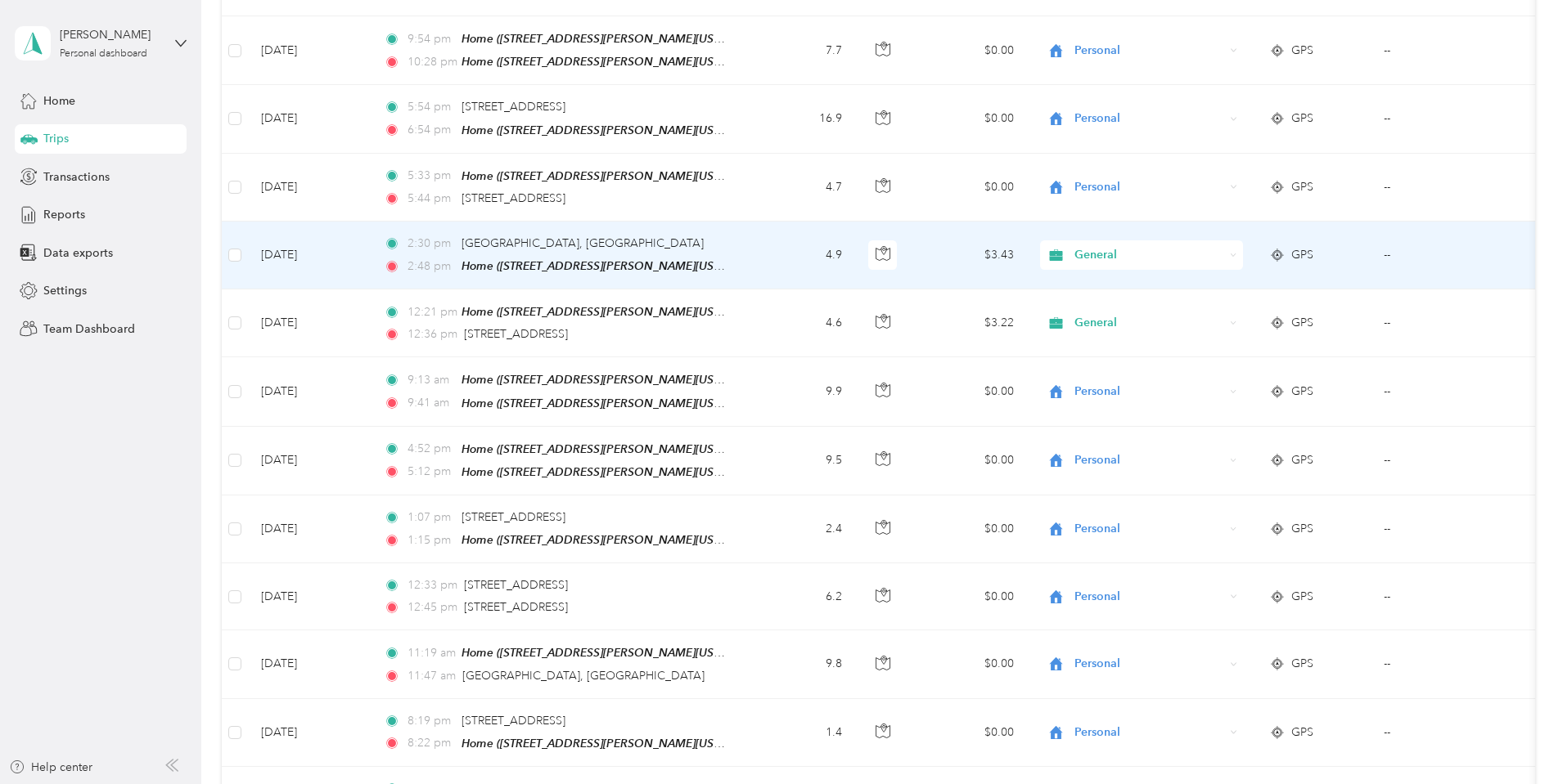
scroll to position [491, 0]
